Goal: Information Seeking & Learning: Learn about a topic

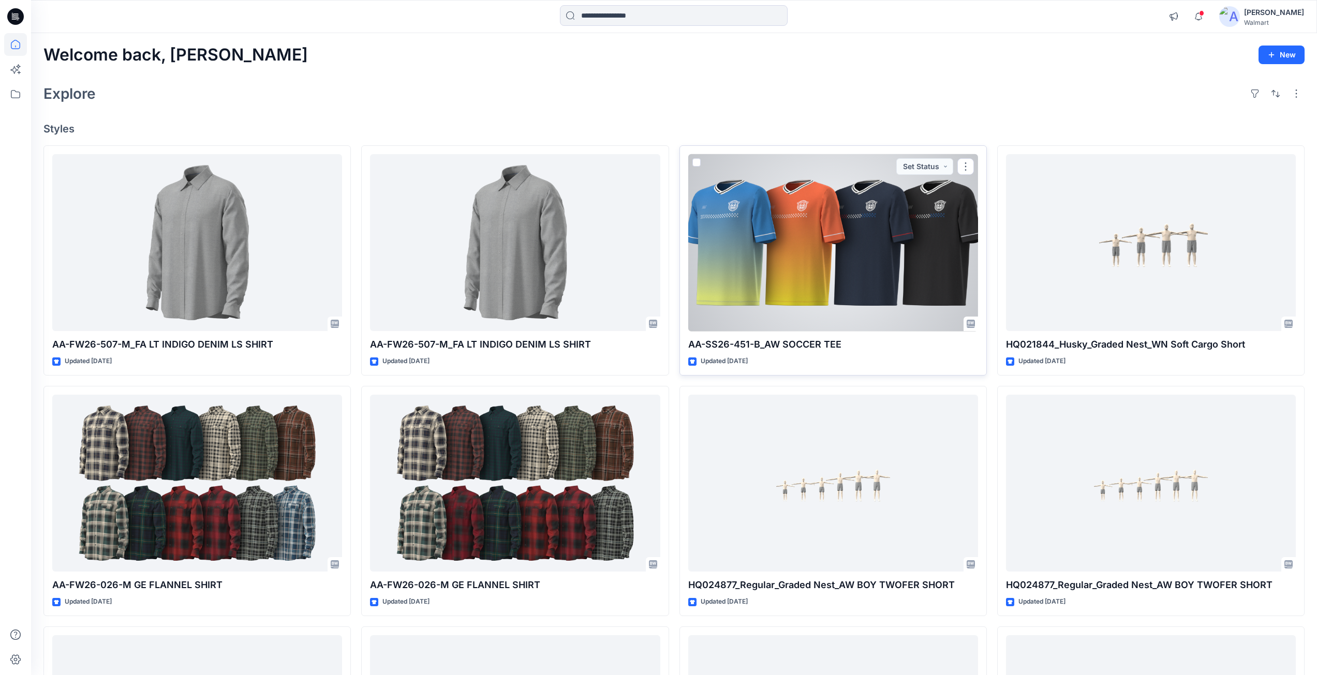
scroll to position [143, 0]
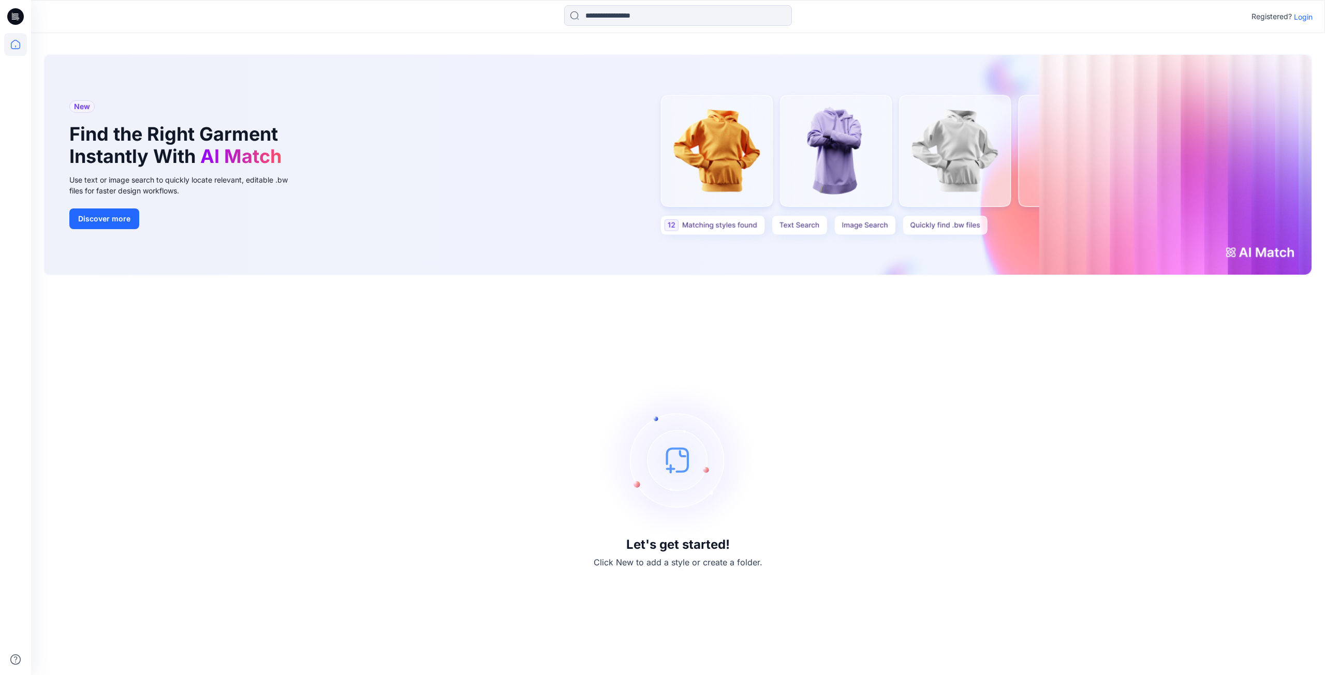
click at [1300, 12] on p "Login" at bounding box center [1303, 16] width 19 height 11
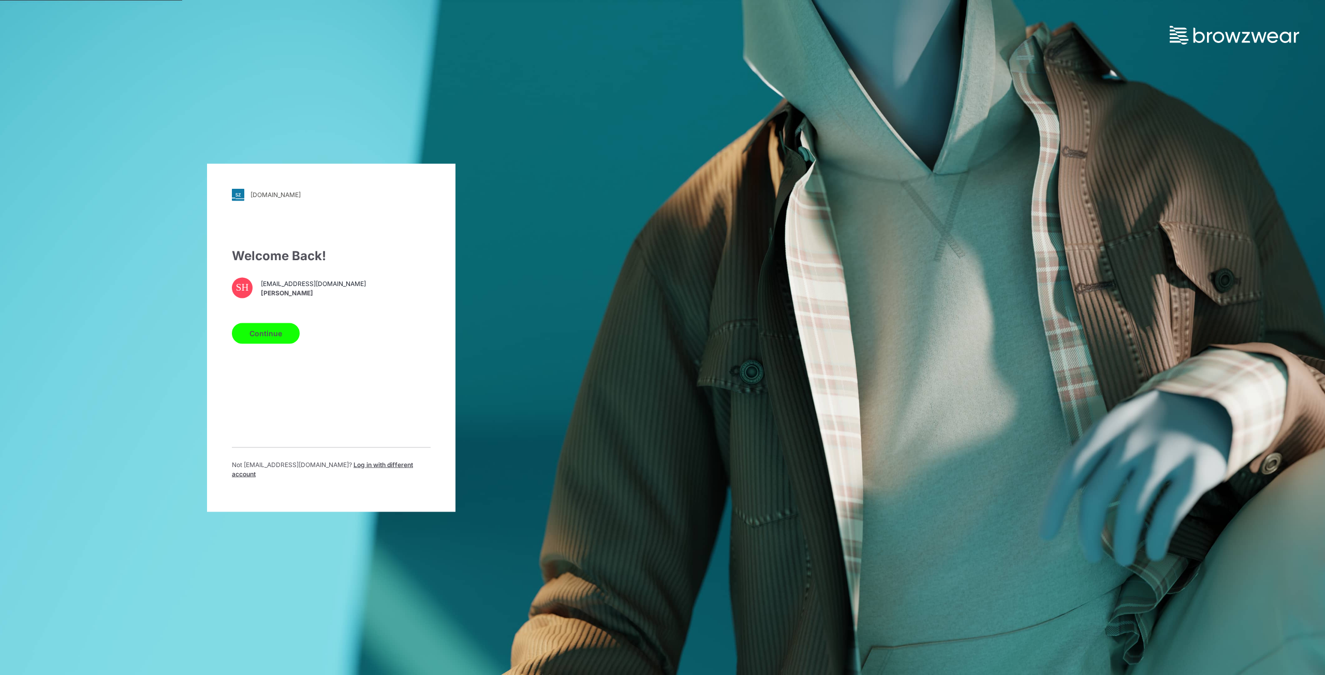
click at [273, 336] on button "Continue" at bounding box center [266, 333] width 68 height 21
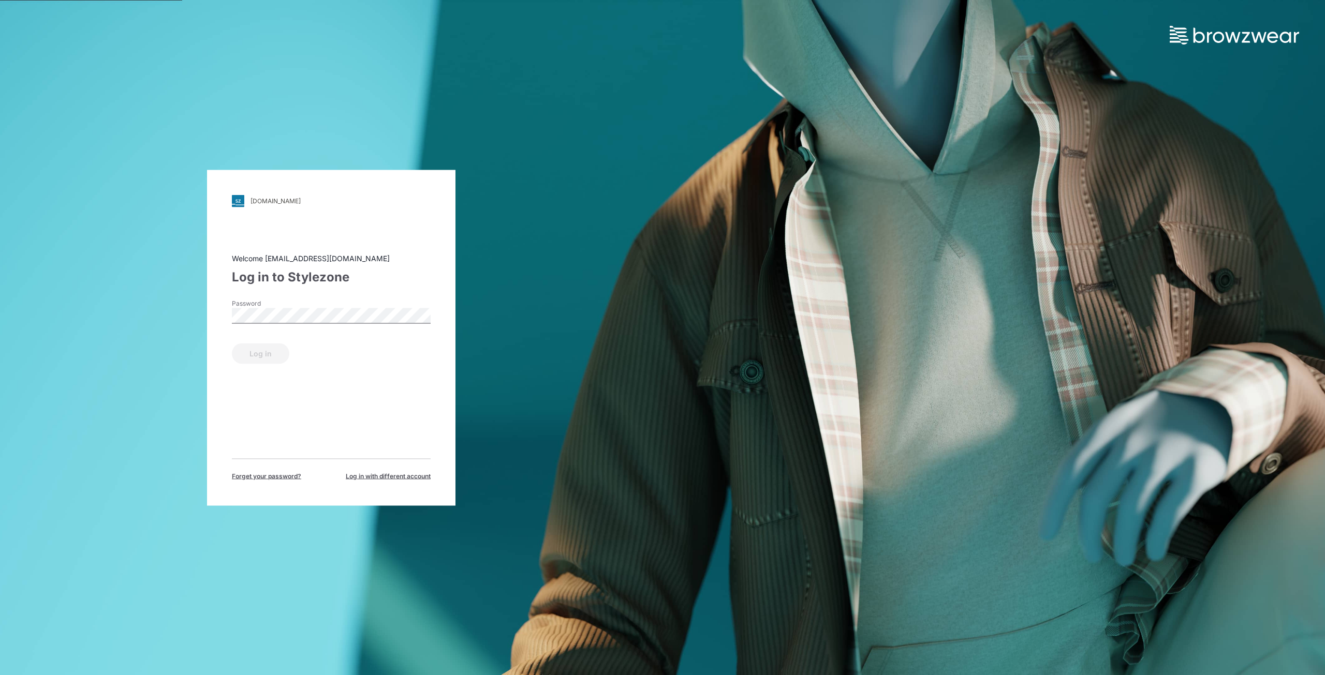
click at [299, 307] on label "Password" at bounding box center [268, 303] width 72 height 9
click at [257, 359] on button "Log in" at bounding box center [260, 353] width 57 height 21
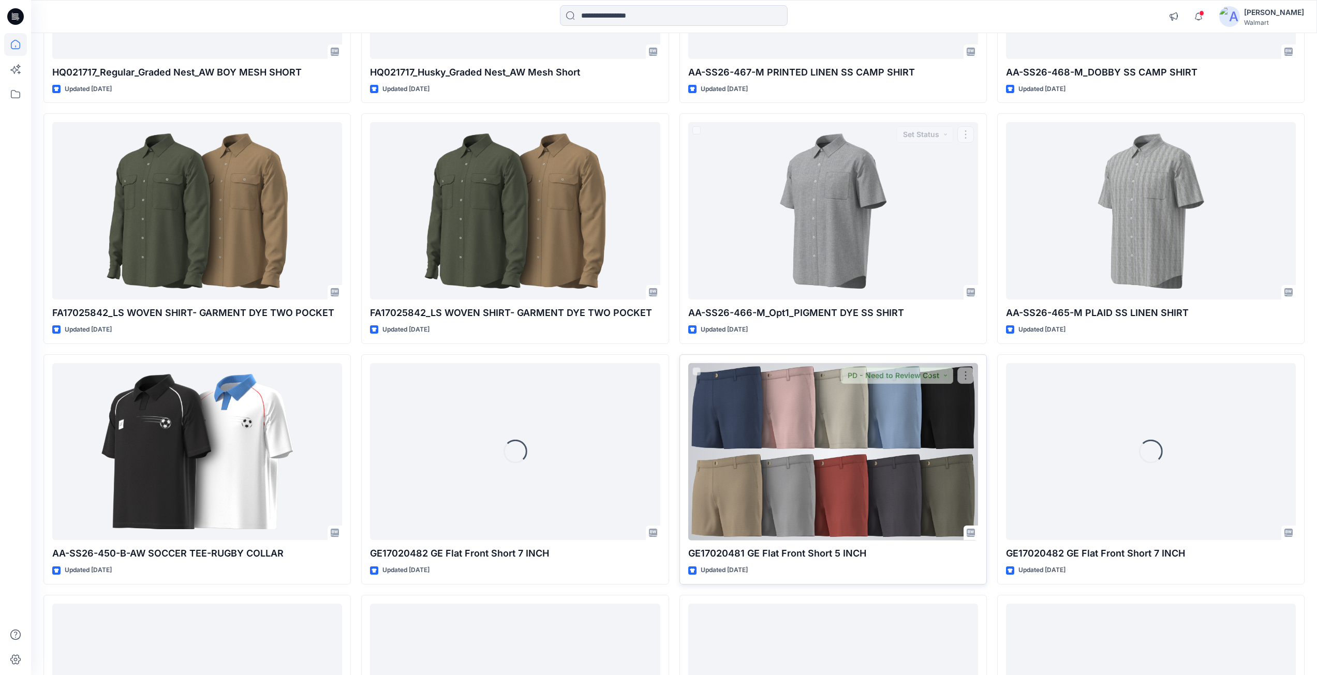
scroll to position [6732, 0]
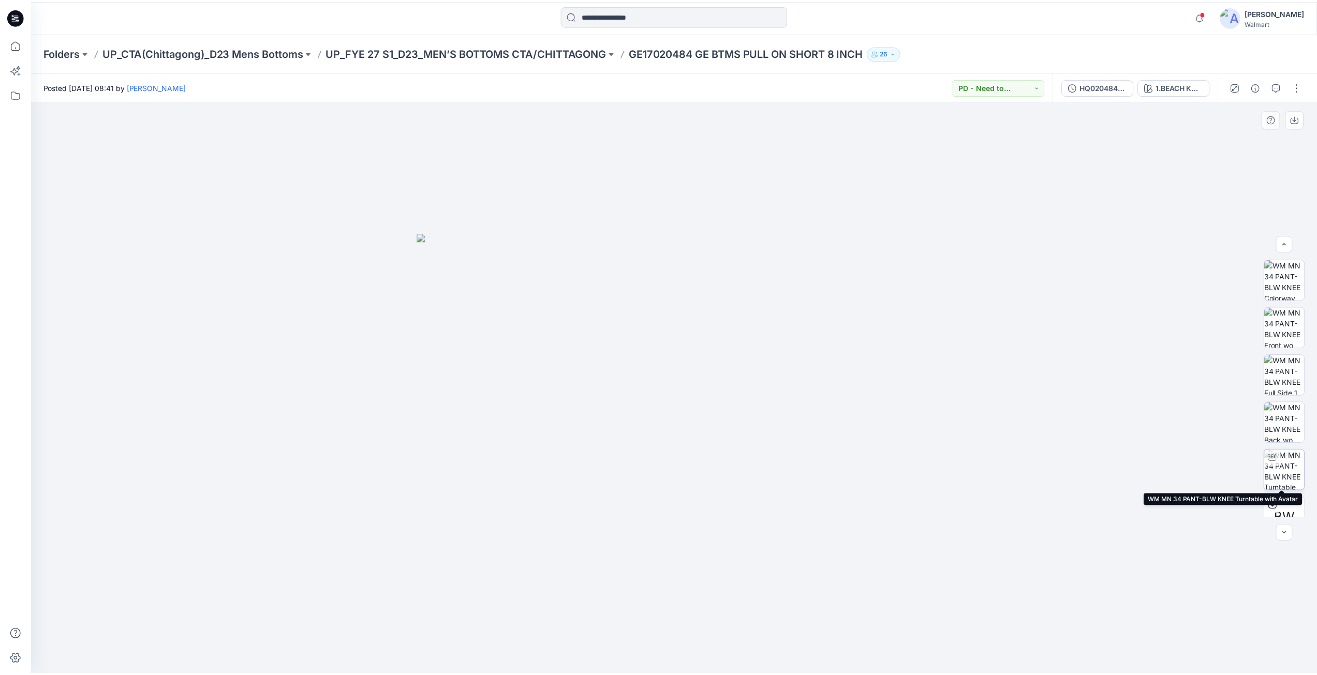
scroll to position [68, 0]
click at [1277, 439] on icon at bounding box center [1280, 438] width 8 height 8
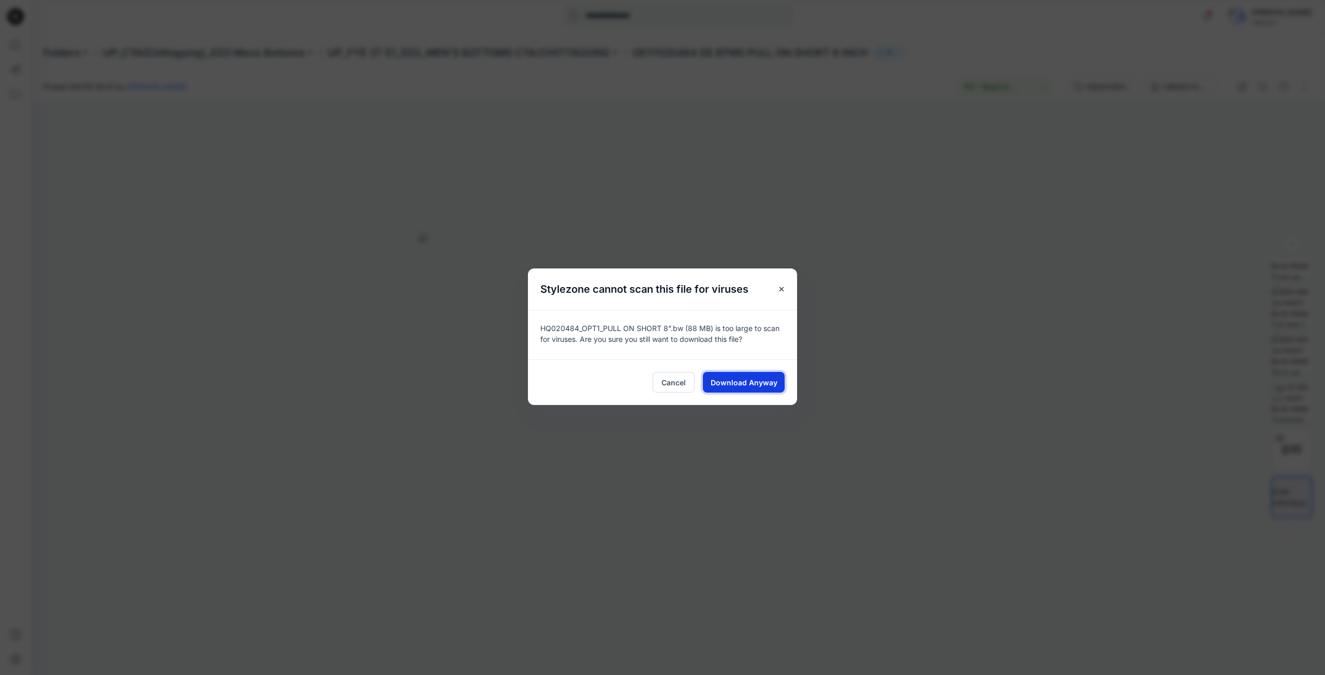
click at [735, 383] on span "Download Anyway" at bounding box center [744, 382] width 67 height 11
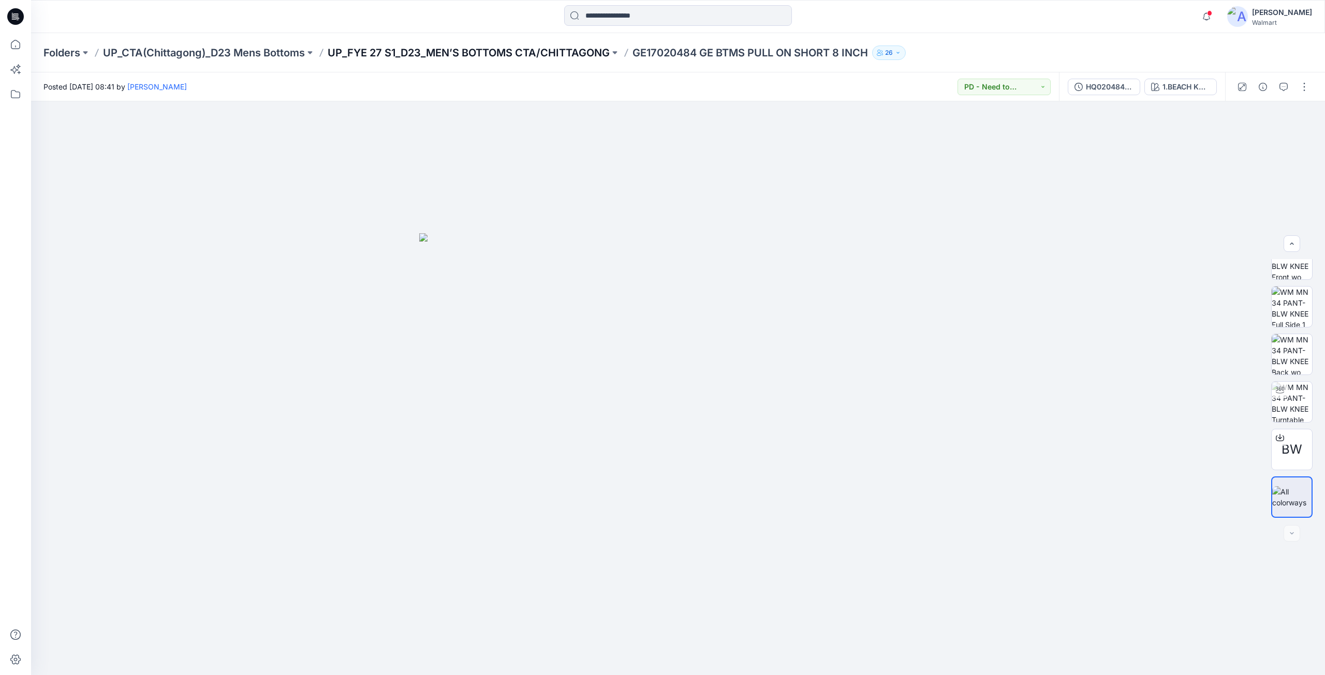
click at [434, 51] on p "UP_FYE 27 S1_D23_MEN’S BOTTOMS CTA/CHITTAGONG" at bounding box center [469, 53] width 282 height 14
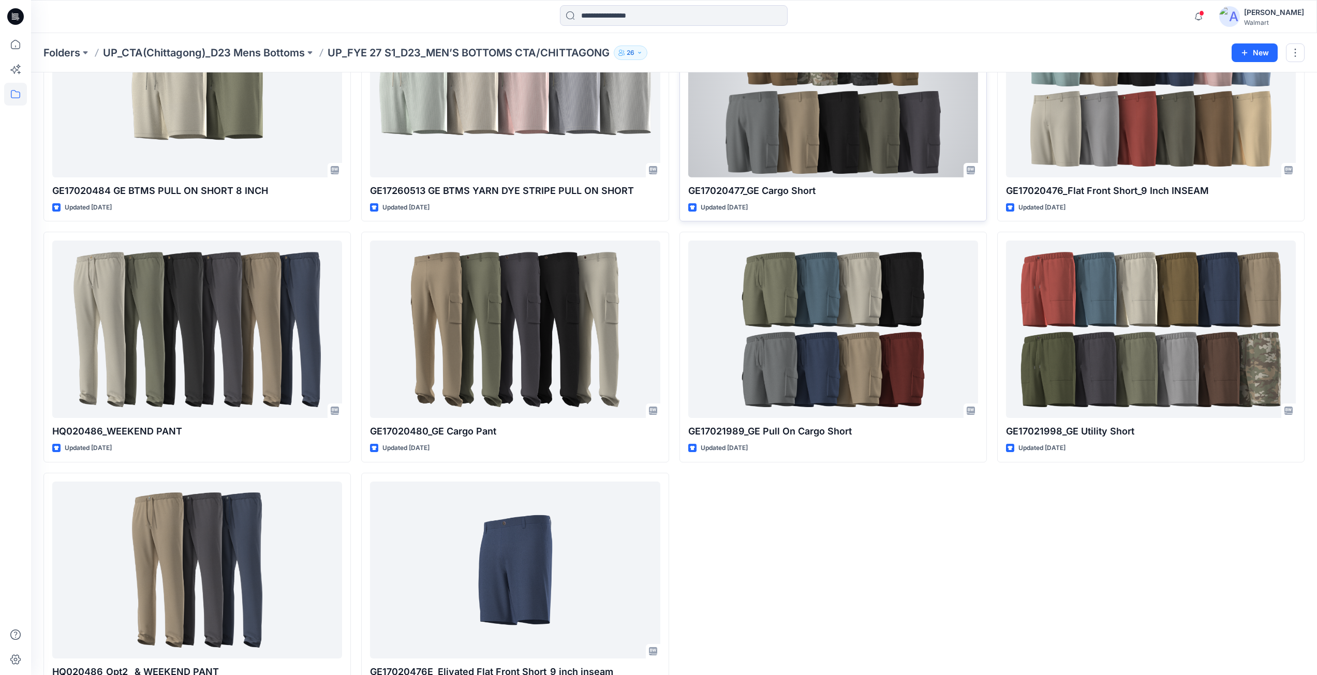
scroll to position [406, 0]
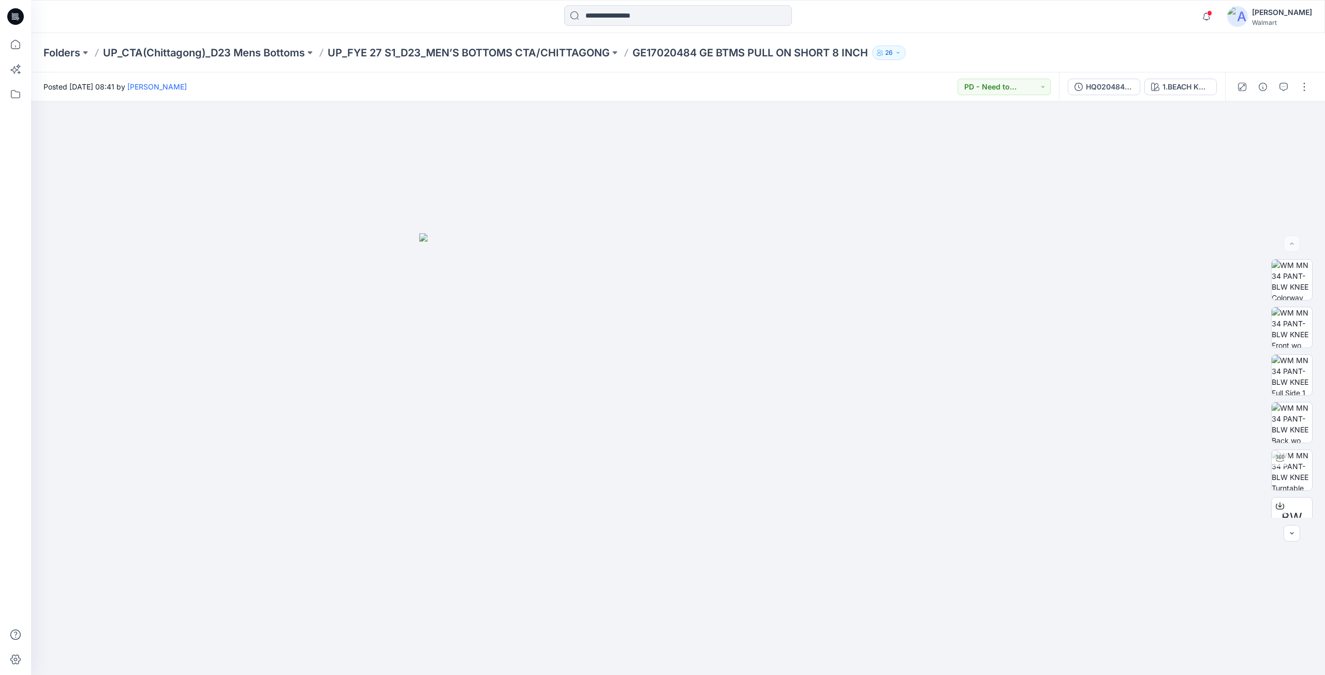
click at [11, 15] on icon at bounding box center [15, 16] width 17 height 17
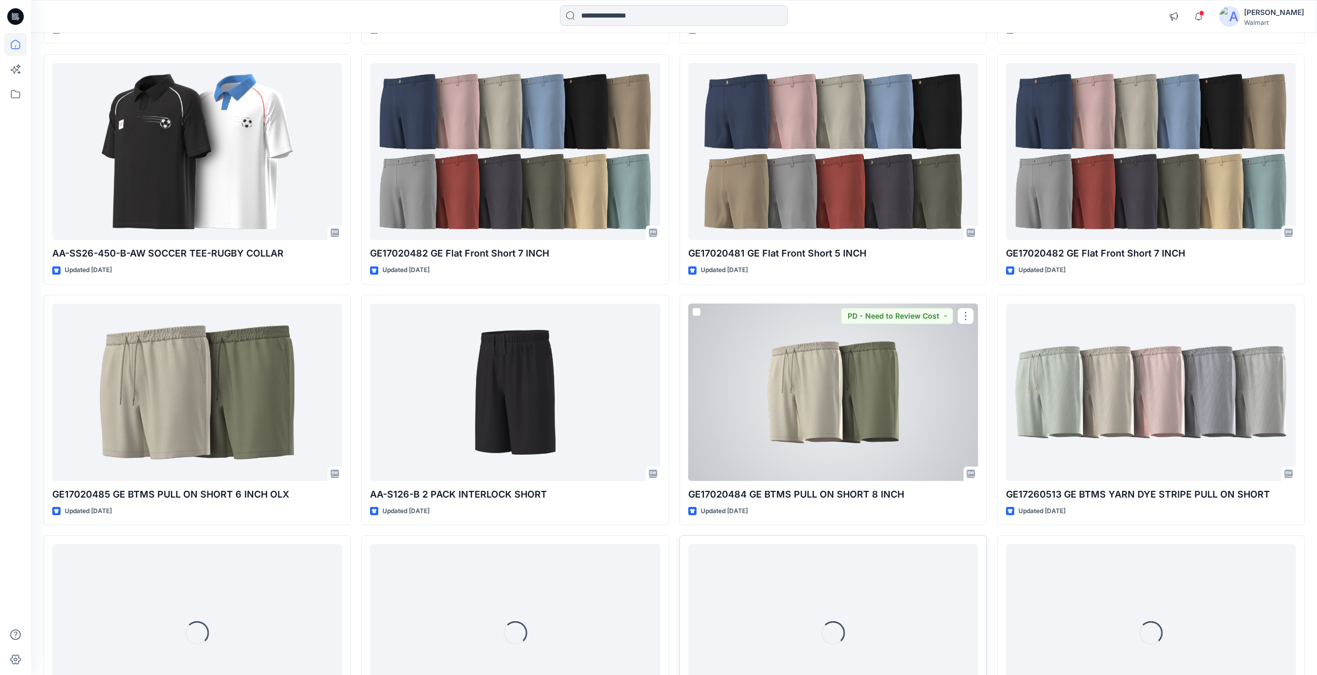
scroll to position [7042, 0]
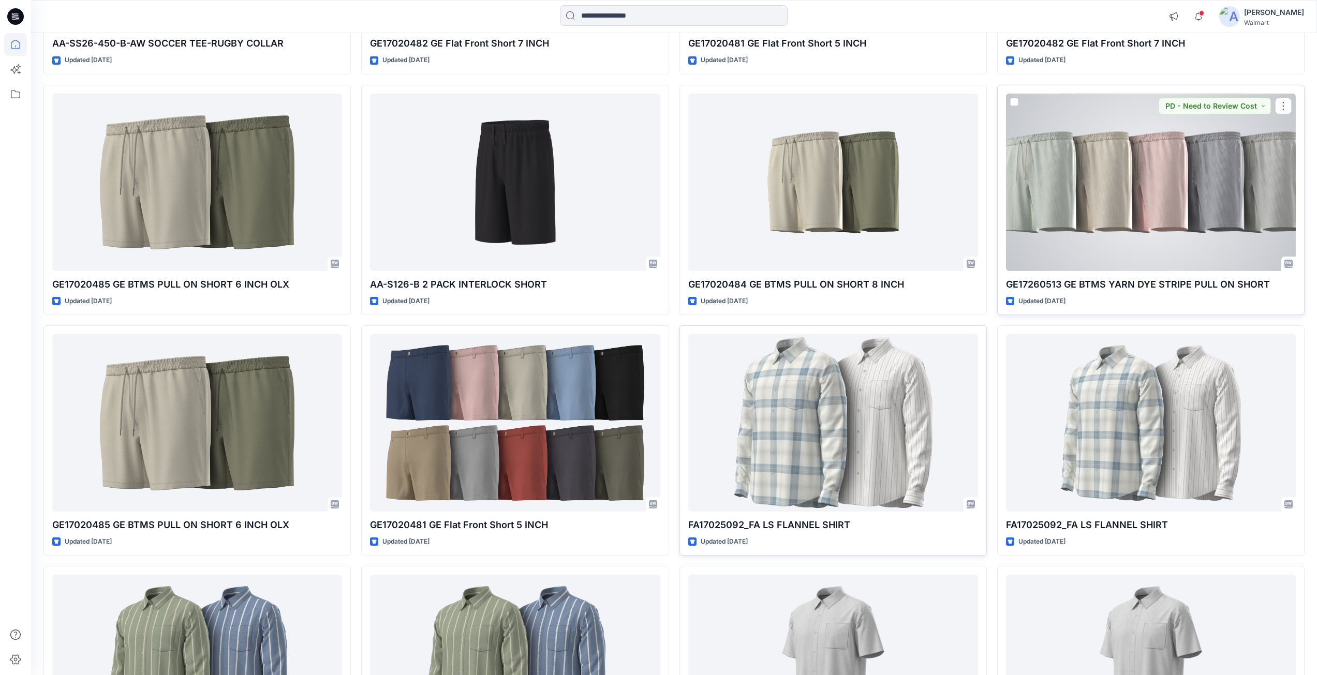
click at [1080, 205] on div at bounding box center [1151, 183] width 290 height 178
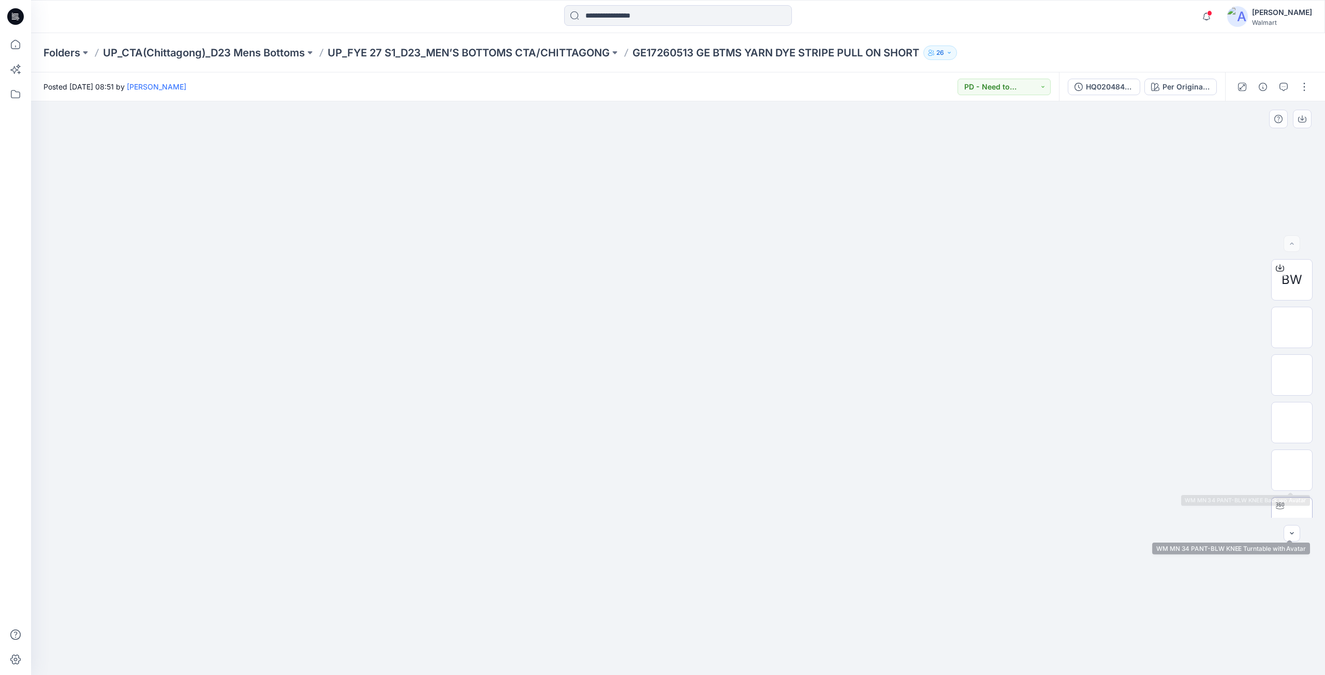
click at [1287, 507] on img at bounding box center [1292, 518] width 40 height 40
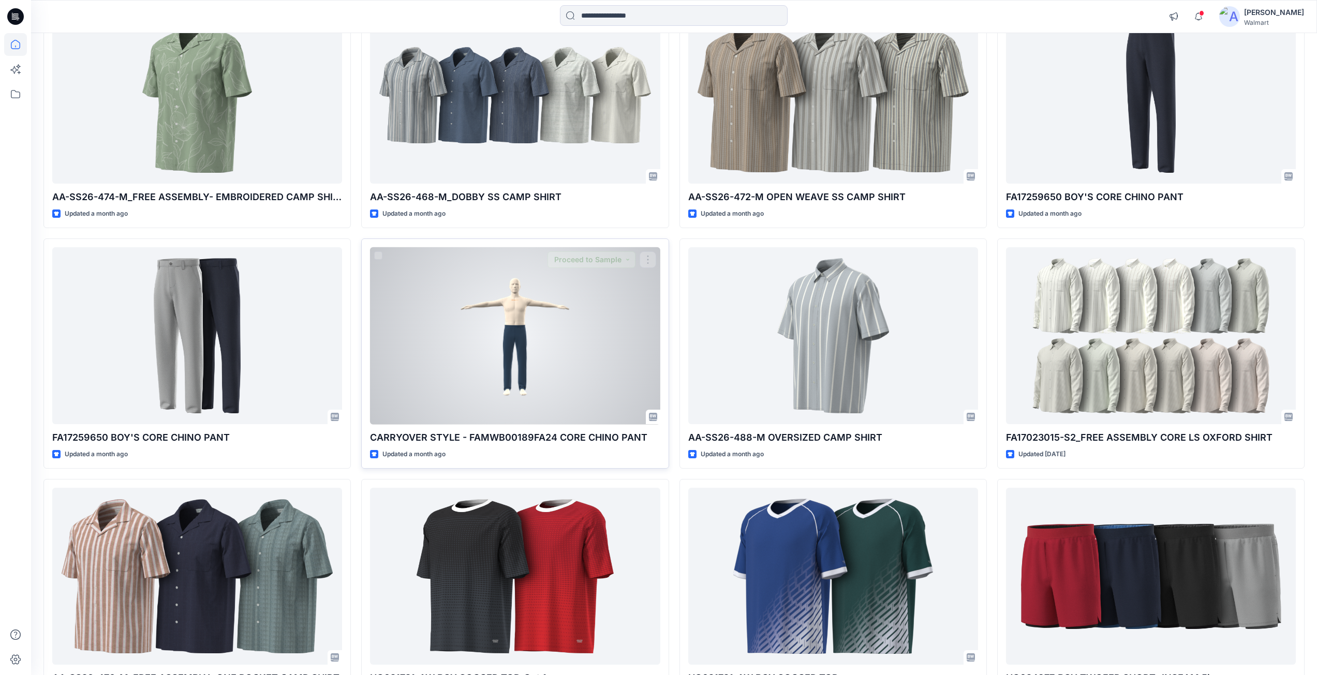
scroll to position [4255, 0]
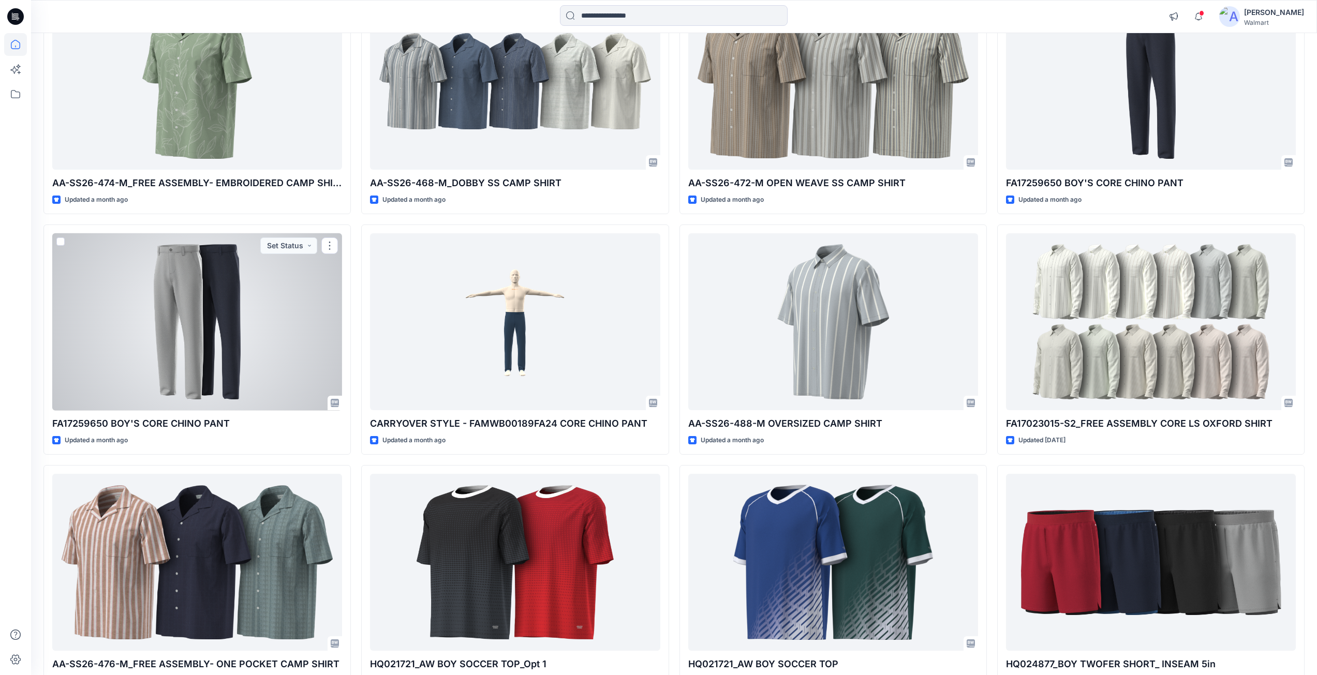
click at [150, 313] on div at bounding box center [197, 322] width 290 height 178
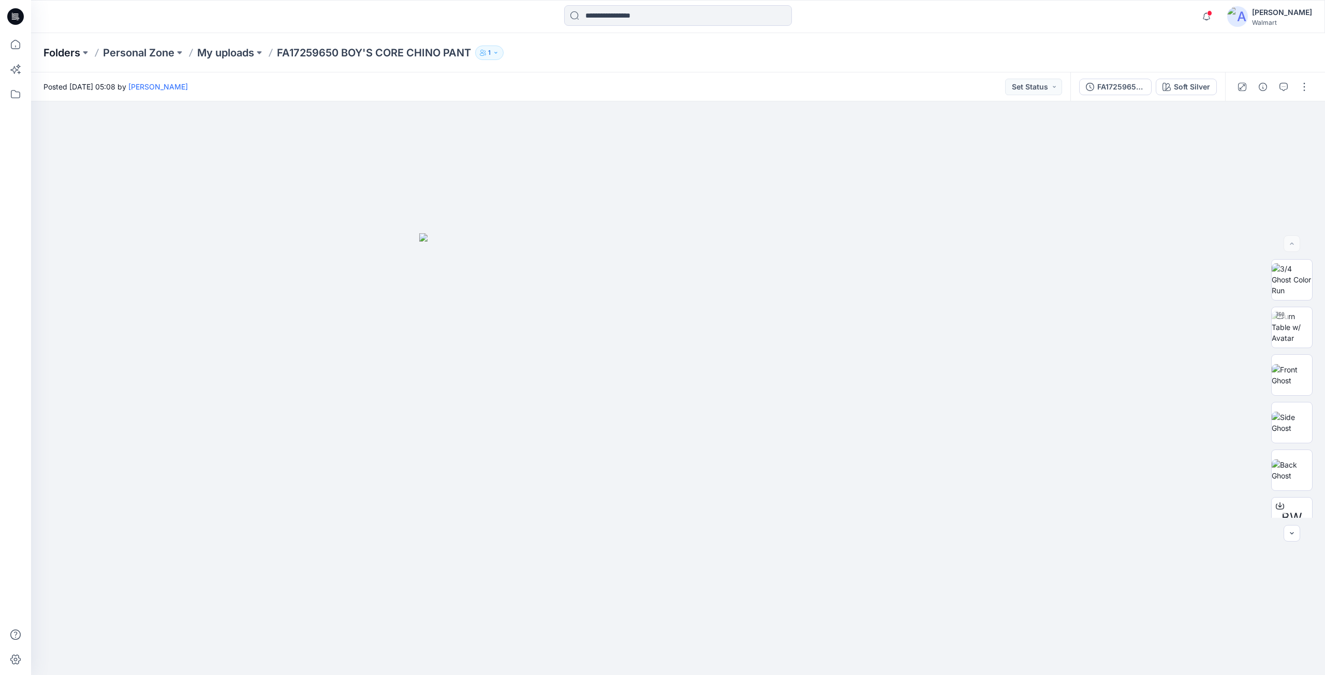
click at [66, 51] on p "Folders" at bounding box center [61, 53] width 37 height 14
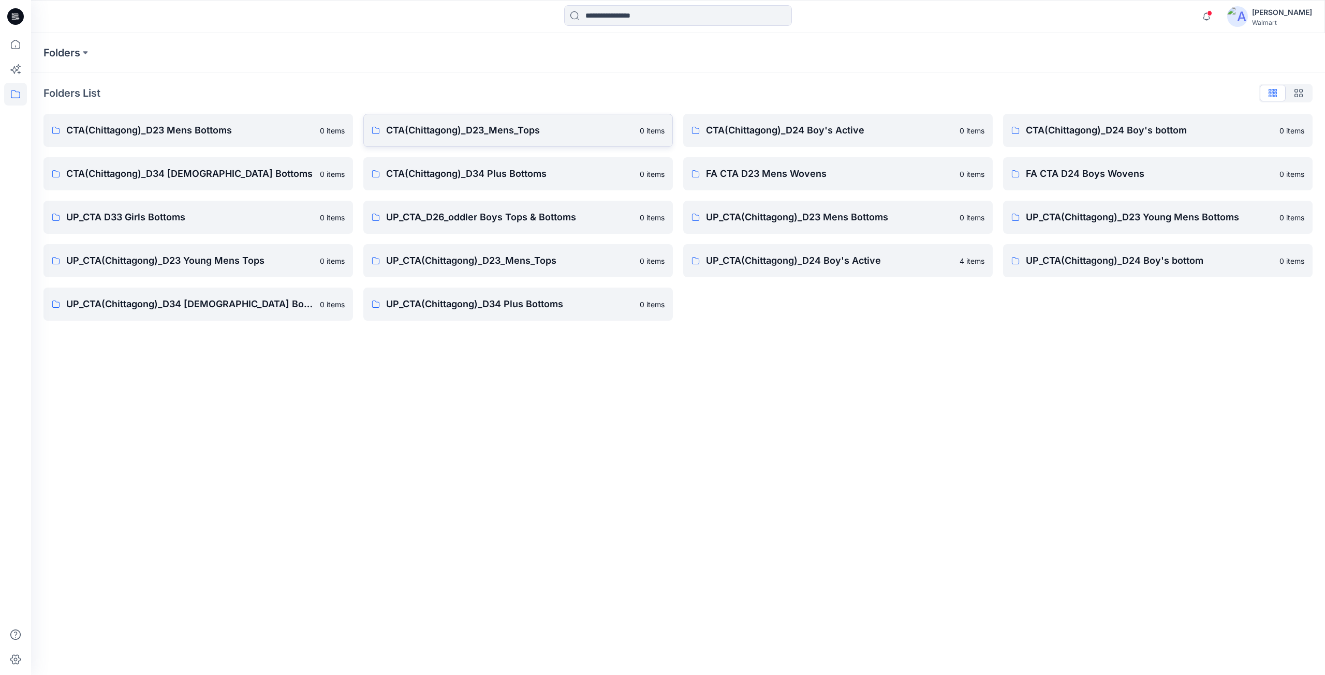
click at [510, 131] on p "CTA(Chittagong)_D23_Mens_Tops" at bounding box center [509, 130] width 247 height 14
click at [496, 181] on link "CTA(Chittagong)_D34 Plus Bottoms 0 items" at bounding box center [517, 173] width 309 height 33
click at [193, 130] on p "CTA(Chittagong)_D23 Mens Bottoms" at bounding box center [189, 130] width 247 height 14
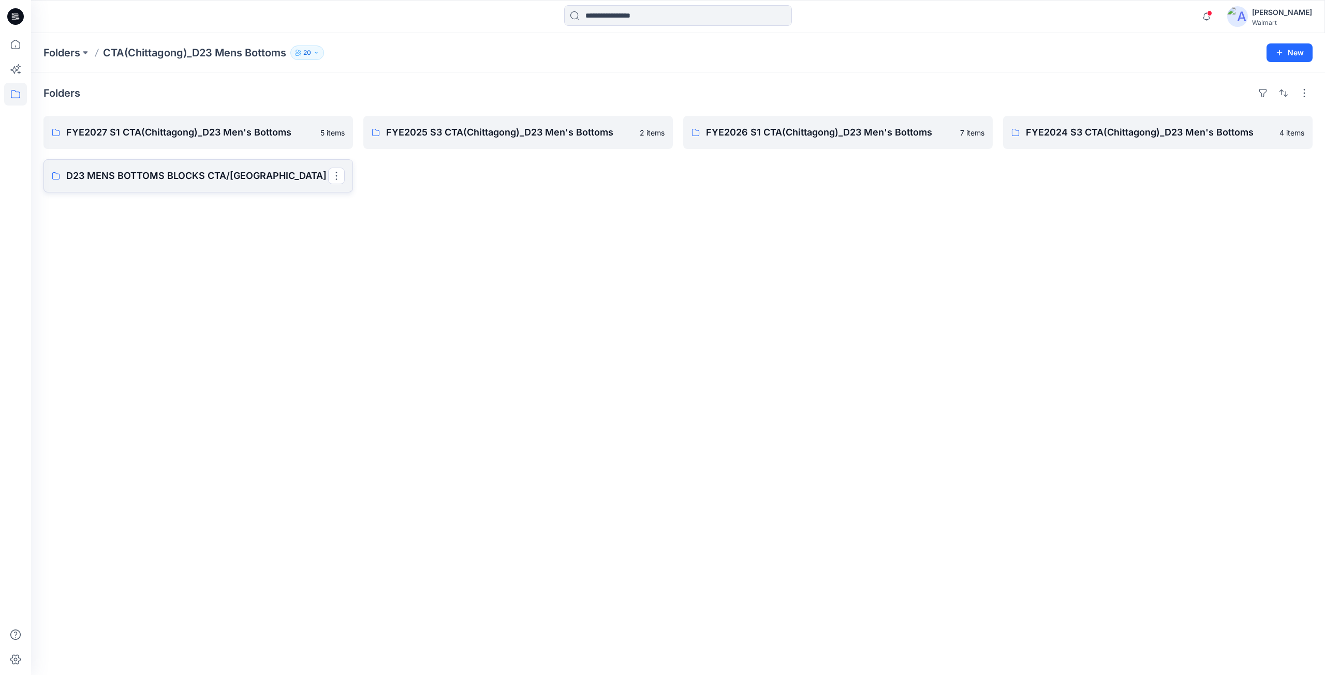
click at [194, 180] on p "D23 MENS BOTTOMS BLOCKS CTA/CHITTAGONG" at bounding box center [197, 176] width 262 height 14
click at [1090, 137] on p "FYE2024 S3 CTA(Chittagong)_D23 Men's Bottoms" at bounding box center [1157, 132] width 262 height 14
click at [829, 134] on p "FYE2026 S1 CTA(Chittagong)_D23 Men's Bottoms" at bounding box center [837, 132] width 262 height 14
click at [70, 47] on p "Folders" at bounding box center [61, 53] width 37 height 14
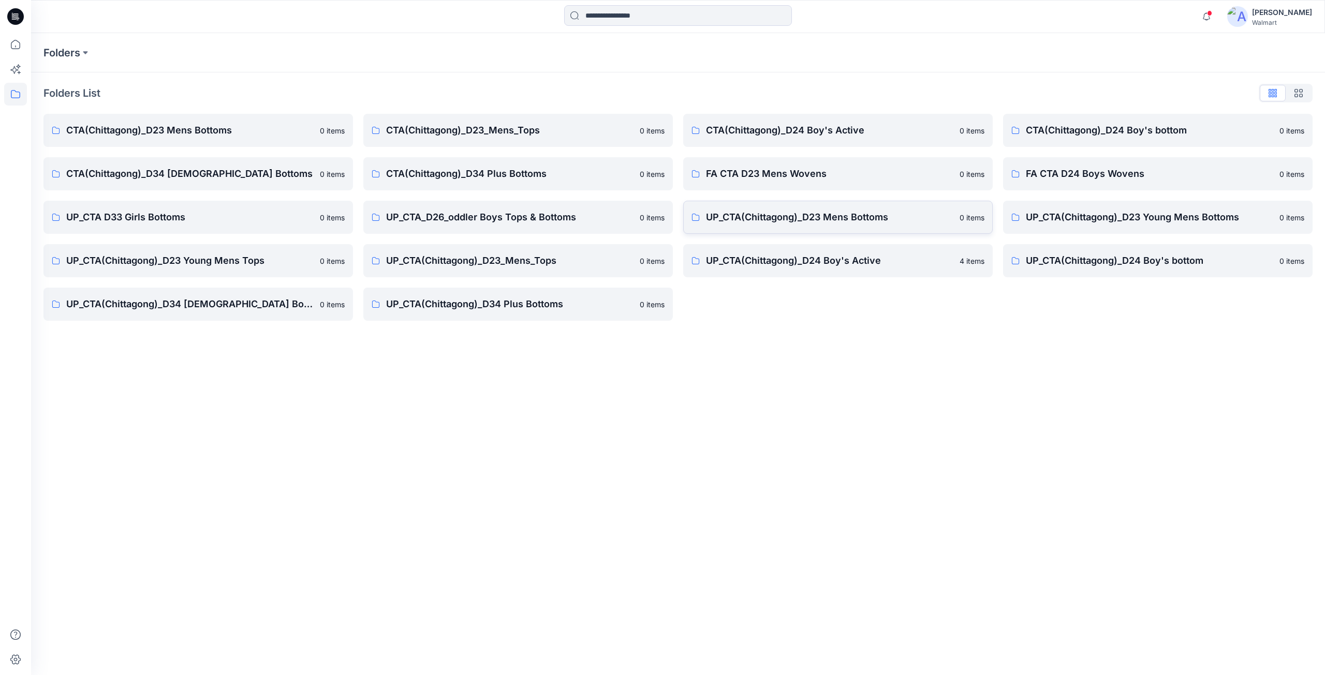
click at [835, 221] on p "UP_CTA(Chittagong)_D23 Mens Bottoms" at bounding box center [829, 217] width 247 height 14
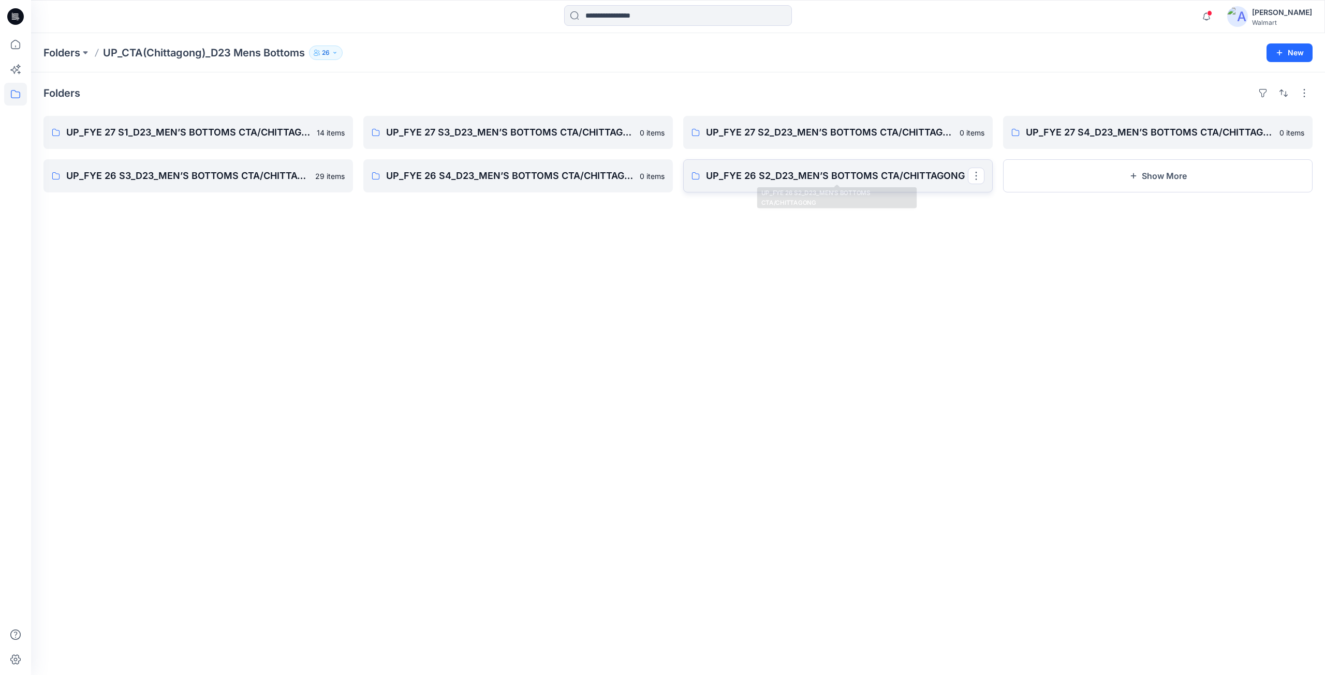
click at [802, 182] on p "UP_FYE 26 S2_D23_MEN’S BOTTOMS CTA/CHITTAGONG" at bounding box center [837, 176] width 262 height 14
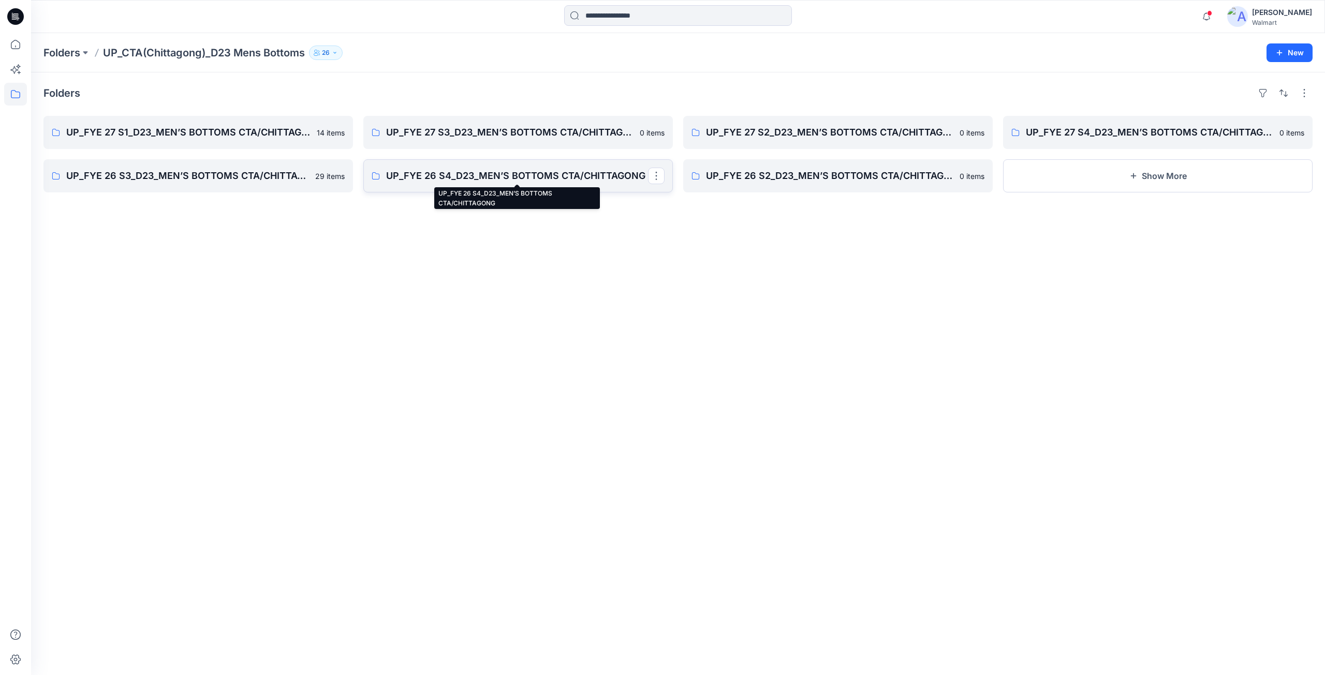
click at [537, 179] on p "UP_FYE 26 S4_D23_MEN’S BOTTOMS CTA/CHITTAGONG" at bounding box center [517, 176] width 262 height 14
click at [205, 185] on link "UP_FYE 26 S3_D23_MEN’S BOTTOMS CTA/CHITTAGONG" at bounding box center [197, 175] width 309 height 33
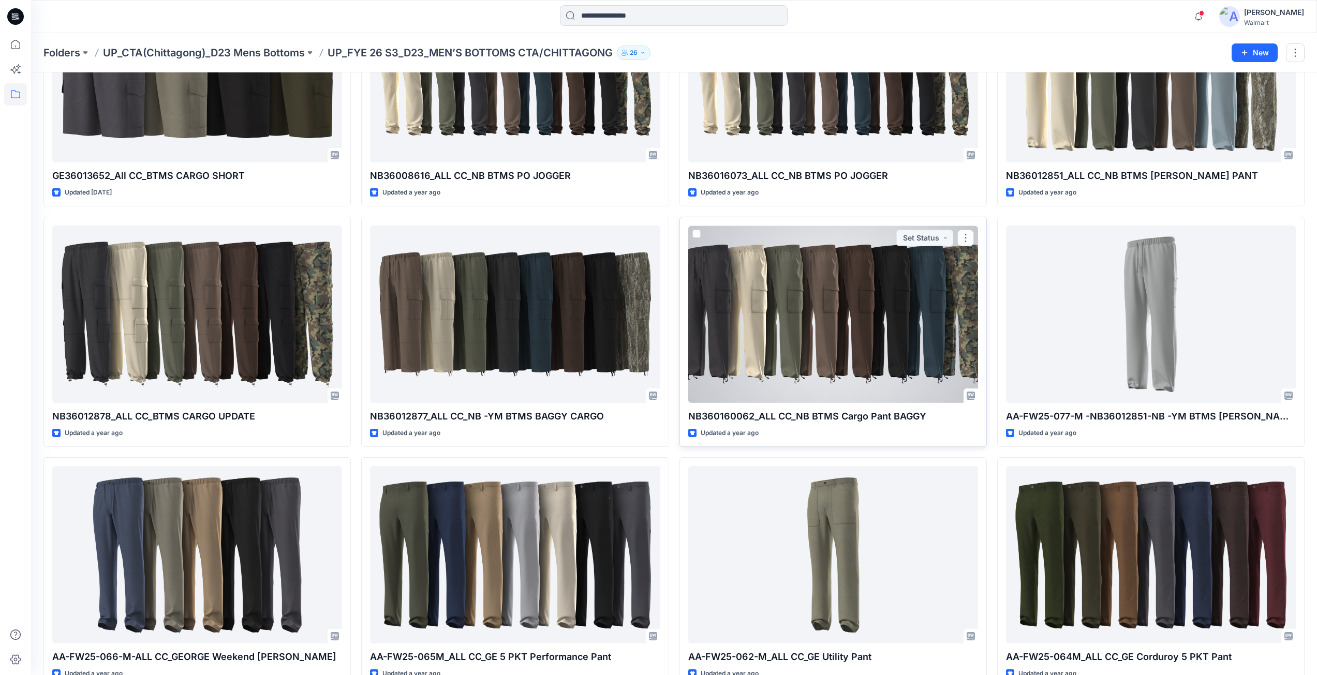
scroll to position [155, 0]
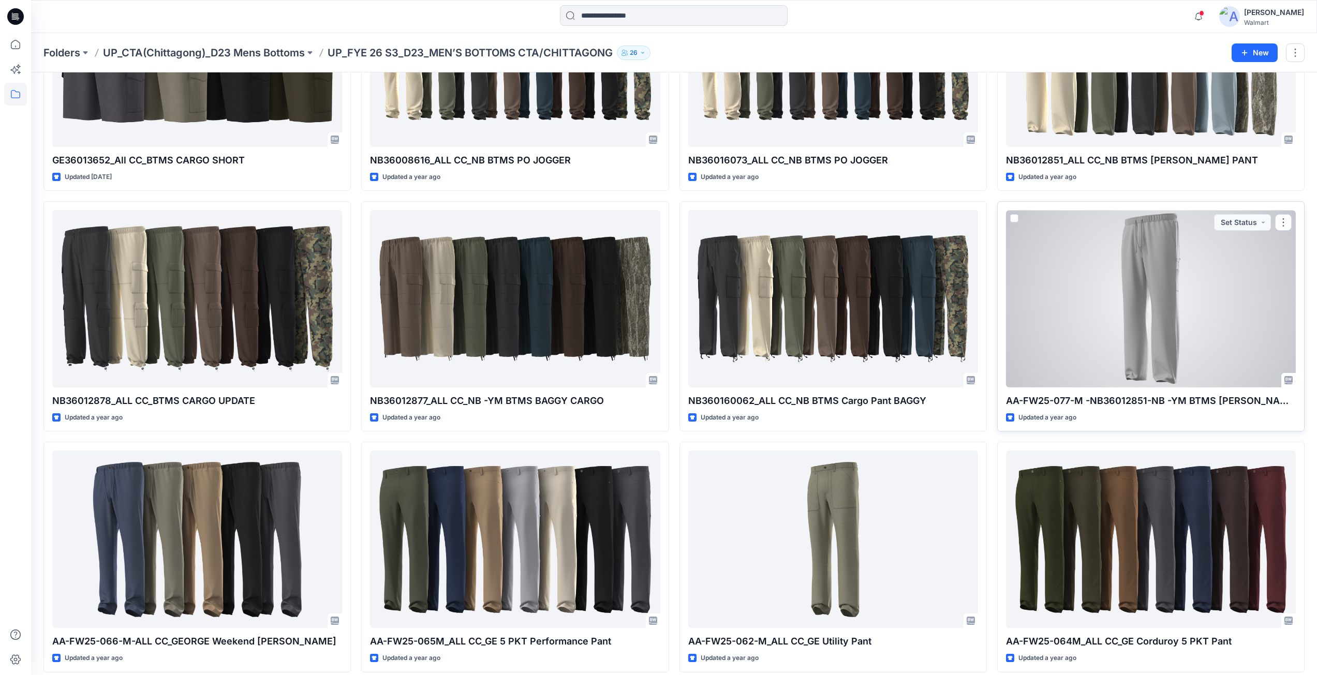
click at [1097, 296] on div at bounding box center [1151, 299] width 290 height 178
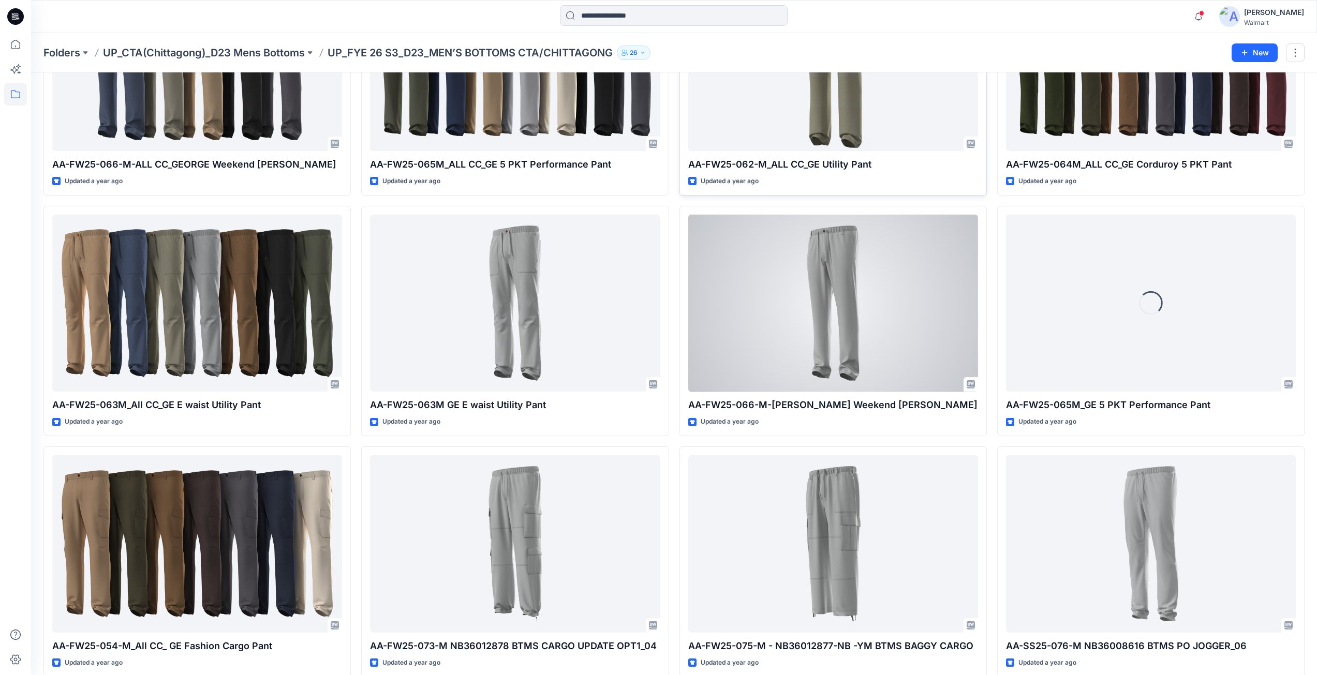
scroll to position [668, 0]
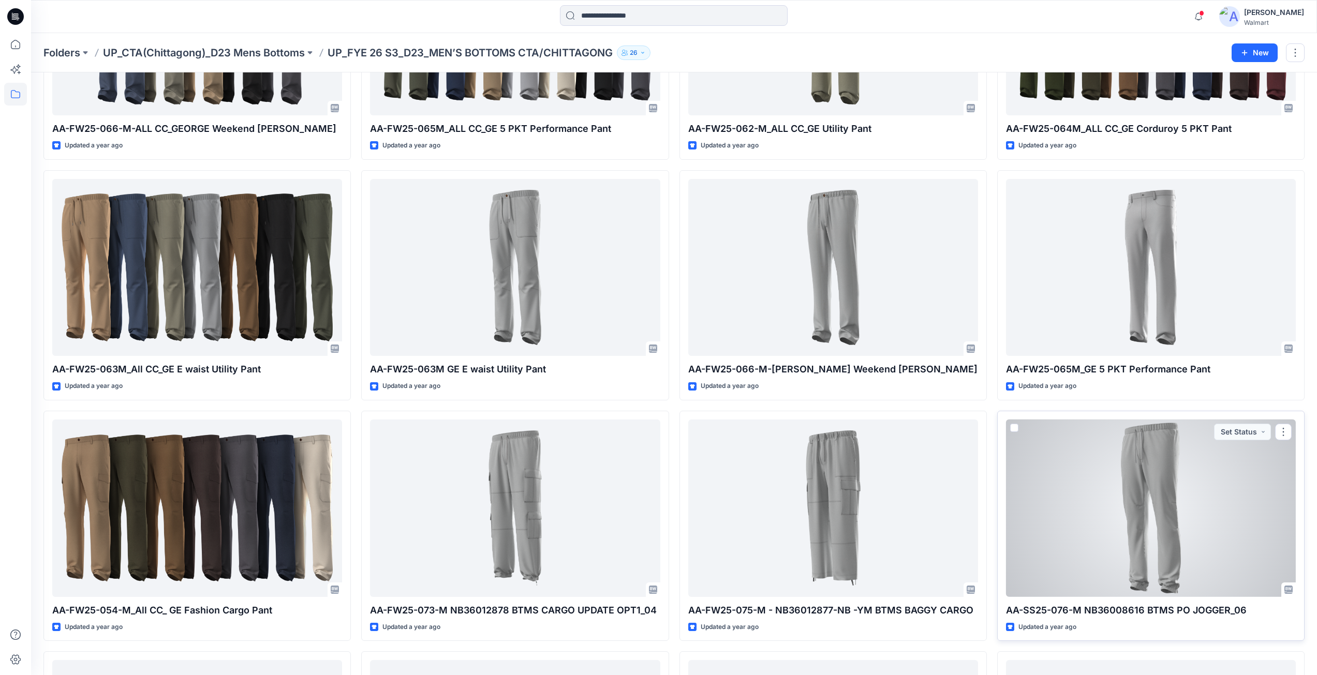
click at [1122, 524] on div at bounding box center [1151, 509] width 290 height 178
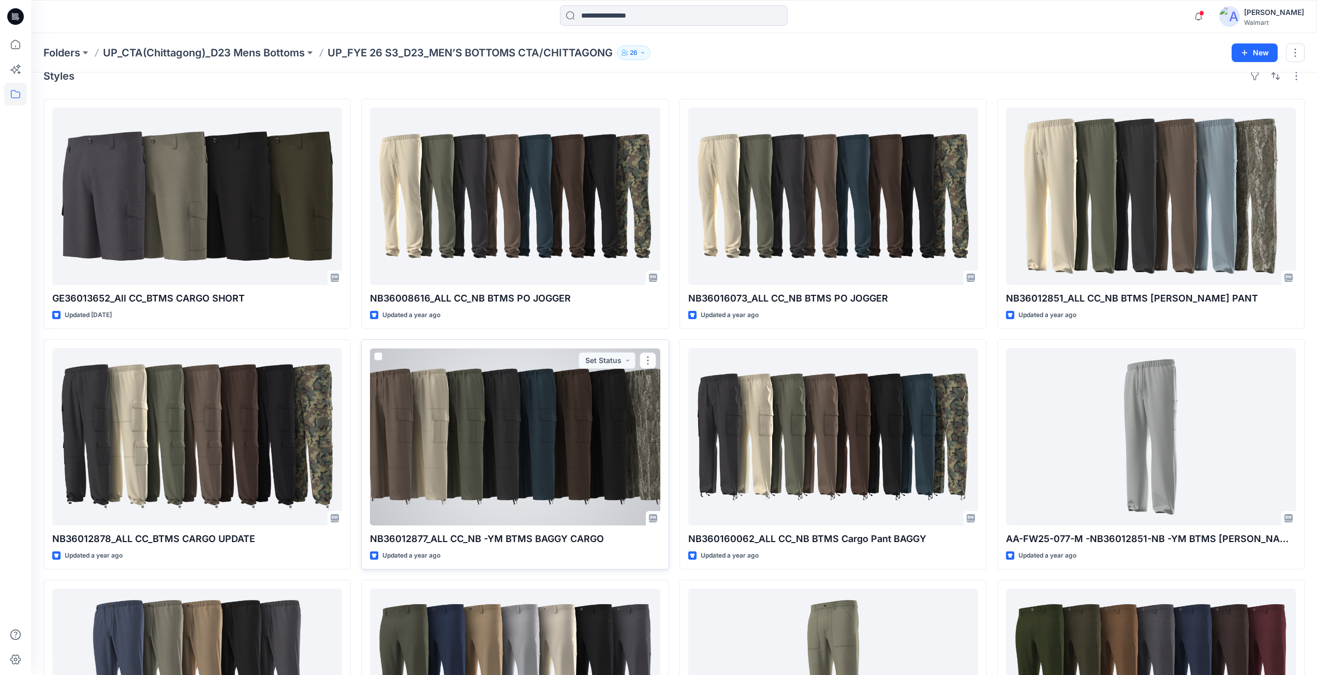
scroll to position [0, 0]
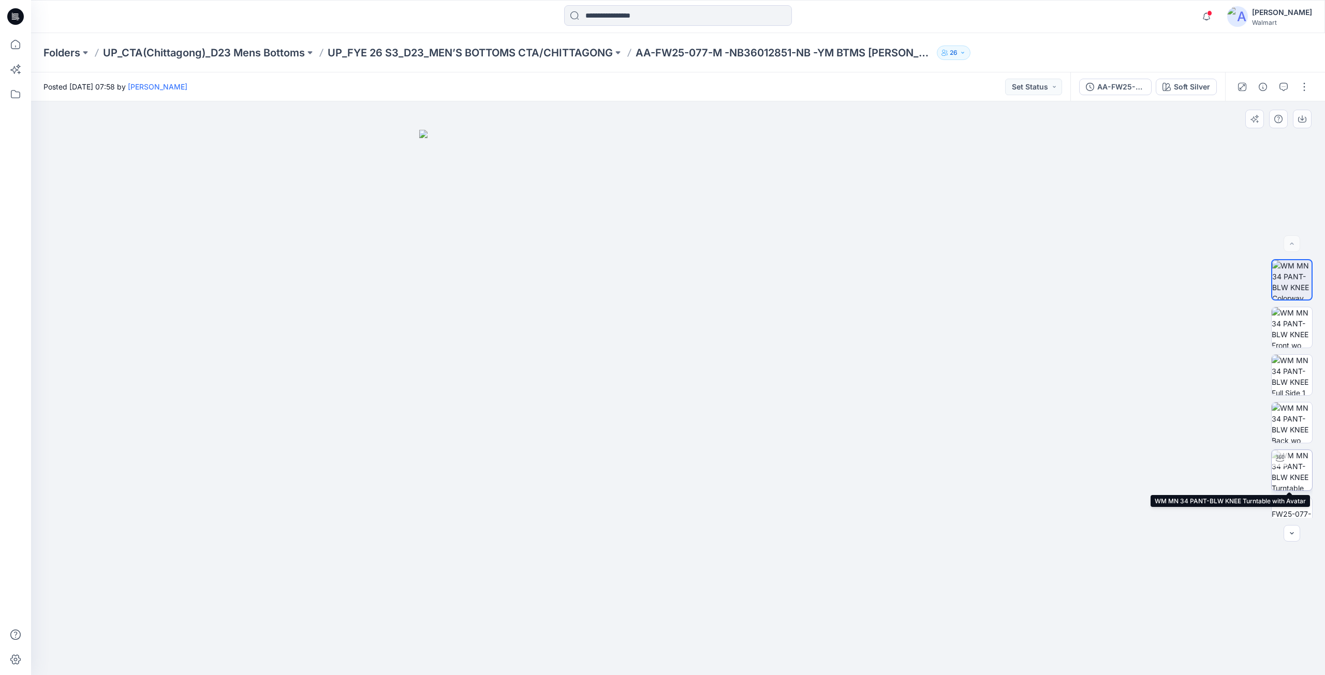
click at [1292, 469] on img at bounding box center [1292, 470] width 40 height 40
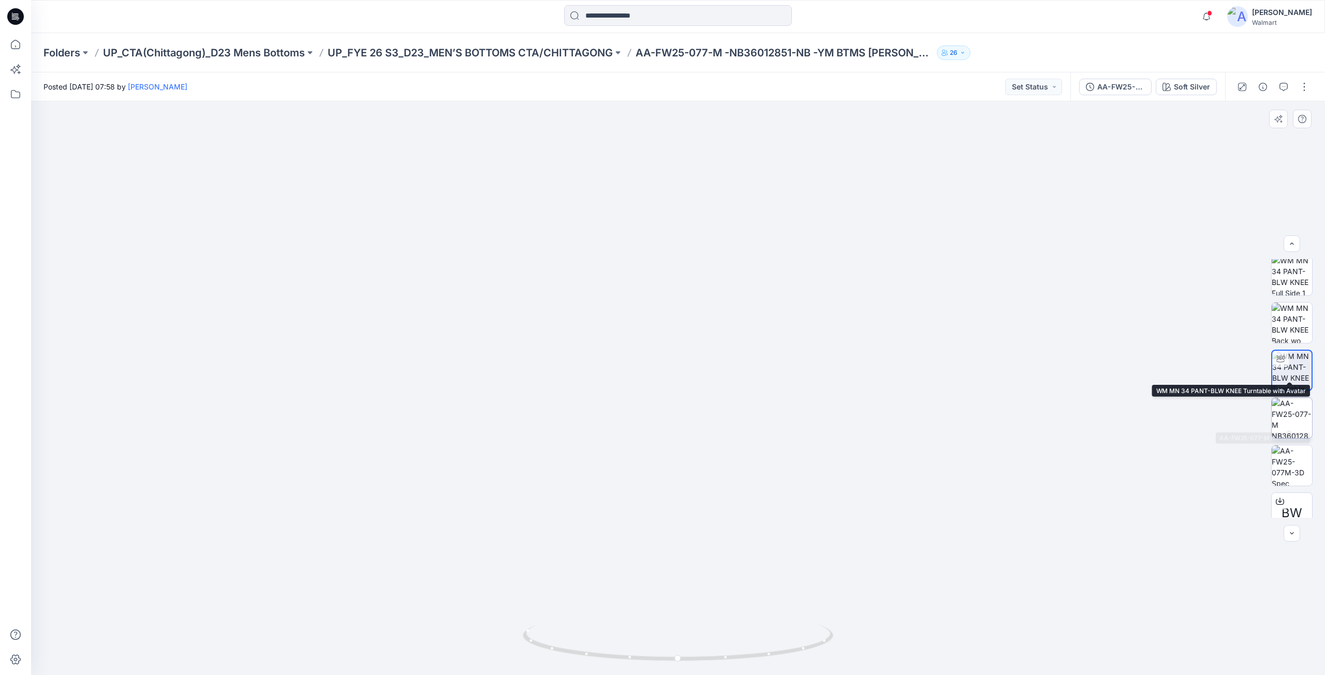
scroll to position [116, 0]
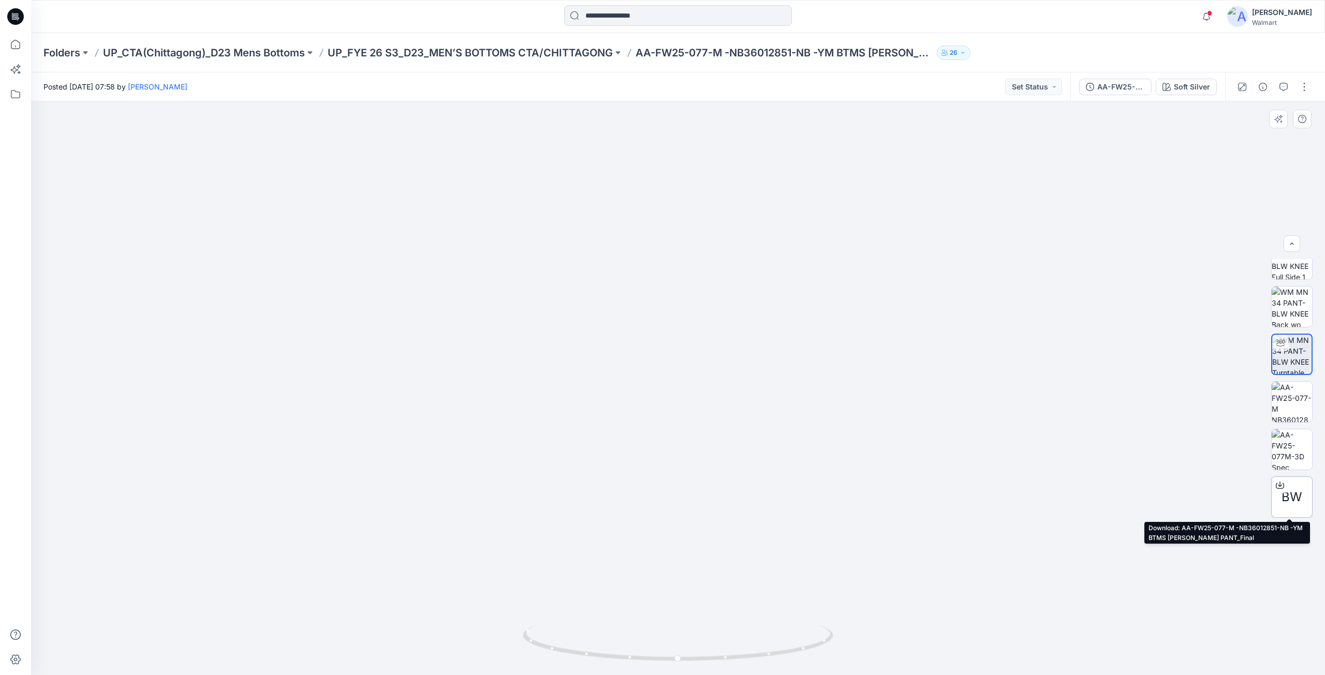
click at [1280, 485] on icon at bounding box center [1280, 485] width 8 height 8
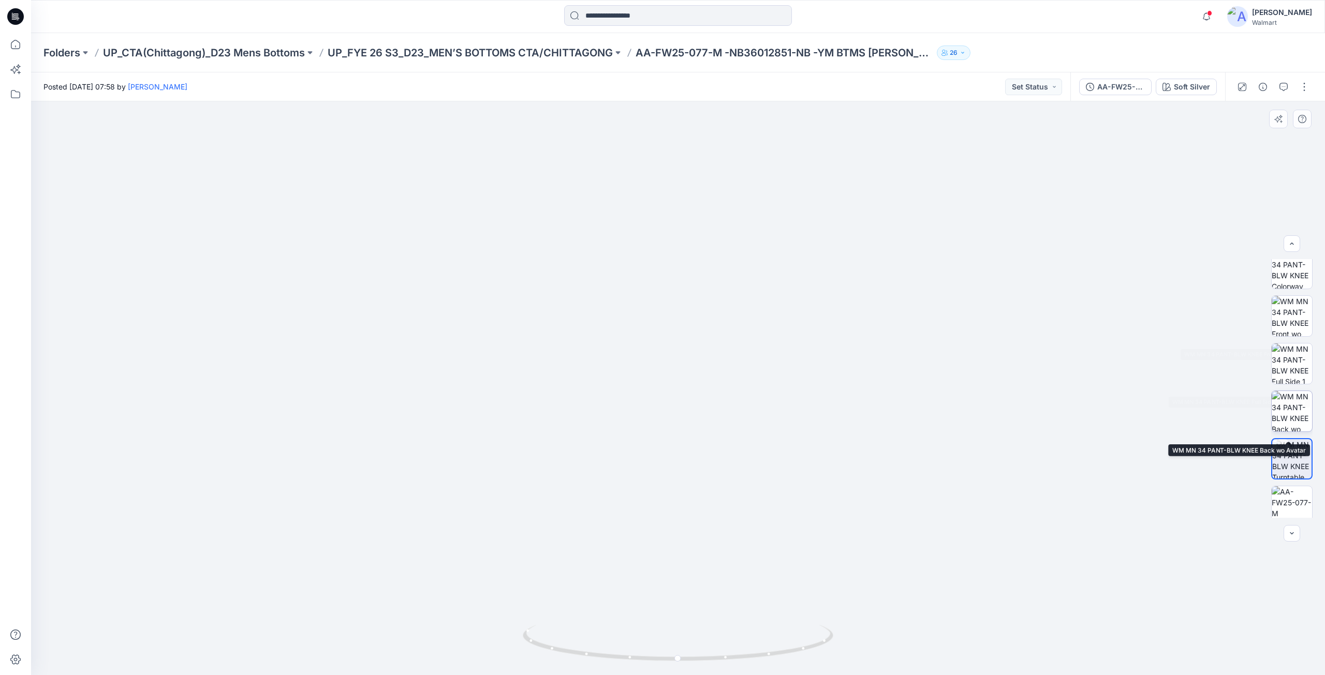
scroll to position [0, 0]
click at [1291, 275] on img at bounding box center [1292, 280] width 40 height 40
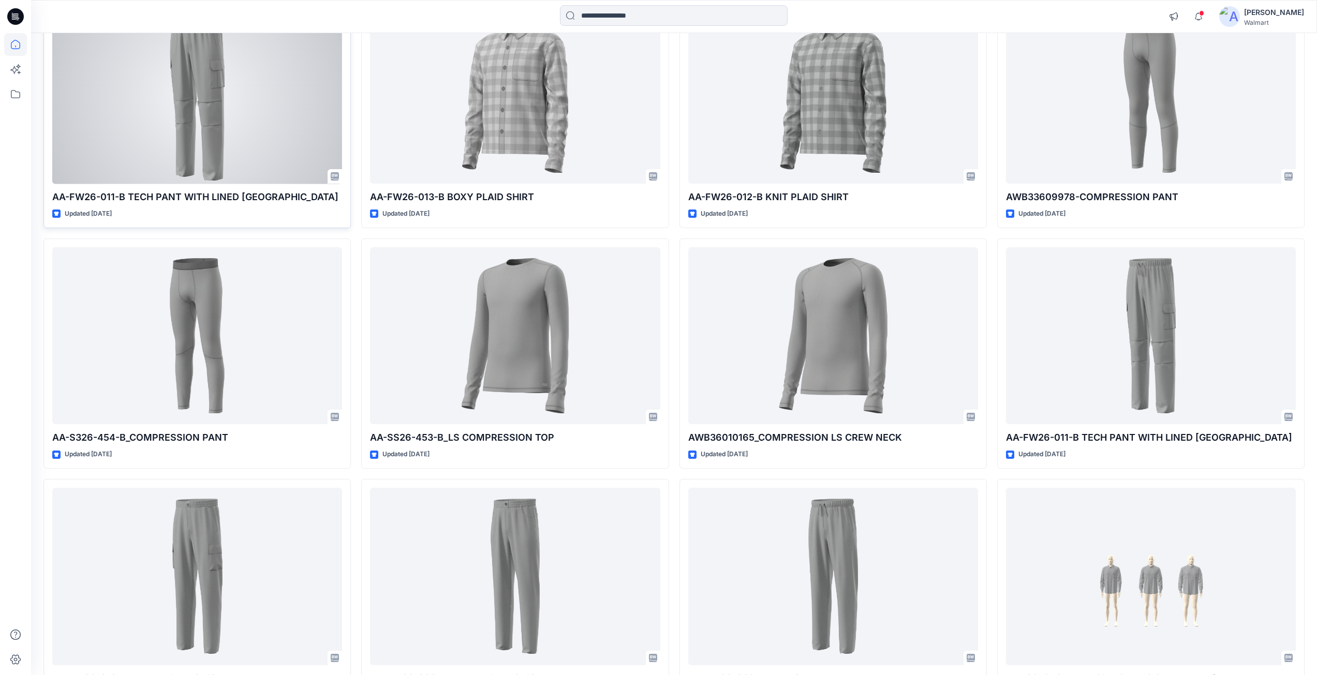
scroll to position [2329, 0]
